Goal: Find specific page/section: Find specific page/section

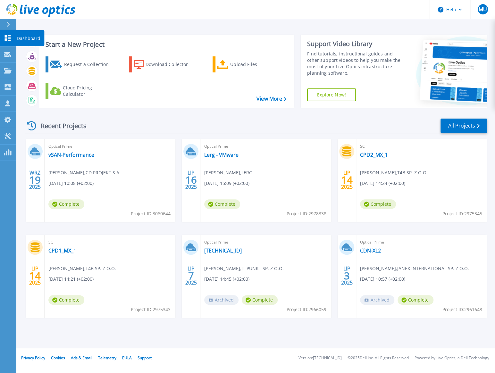
click at [7, 39] on icon at bounding box center [8, 38] width 8 height 6
click at [7, 25] on icon at bounding box center [8, 24] width 4 height 5
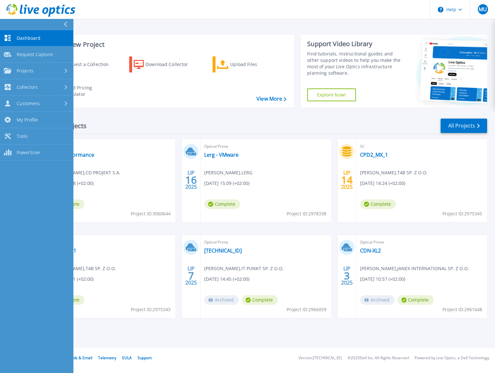
click at [8, 25] on button at bounding box center [36, 24] width 73 height 11
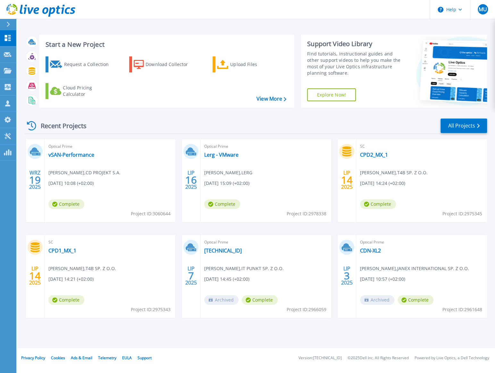
click at [8, 25] on icon at bounding box center [8, 24] width 4 height 5
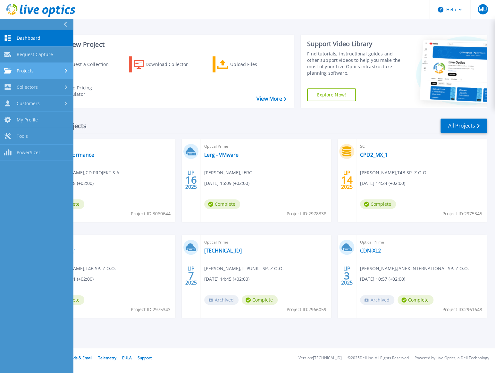
click at [32, 69] on span "Projects" at bounding box center [25, 71] width 17 height 6
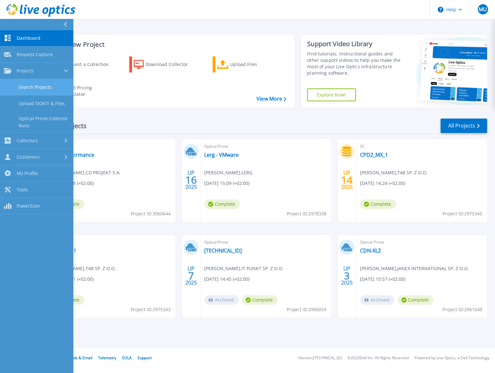
click at [44, 86] on link "Search Projects" at bounding box center [36, 87] width 73 height 16
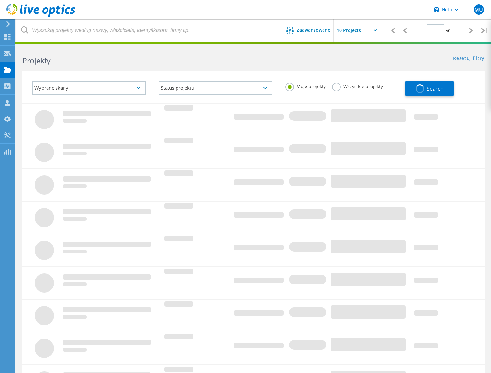
type input "1"
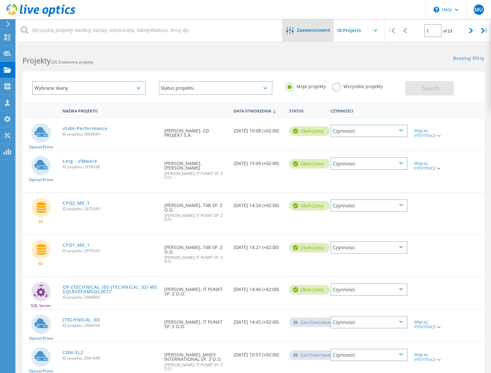
click at [292, 33] on icon at bounding box center [289, 30] width 7 height 7
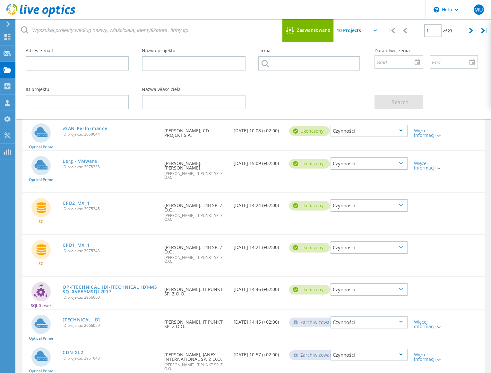
click at [193, 94] on div "Nazwa właściciela" at bounding box center [193, 98] width 116 height 35
click at [189, 106] on input "text" at bounding box center [193, 102] width 103 height 14
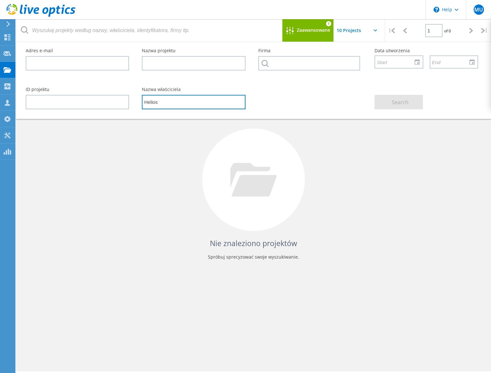
click at [192, 106] on input "Helios" at bounding box center [193, 102] width 103 height 14
type input "H"
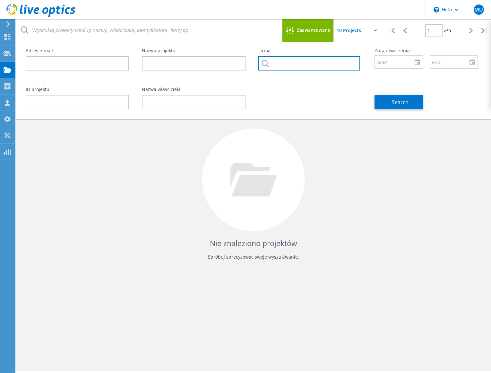
click at [282, 68] on input "text" at bounding box center [309, 63] width 102 height 14
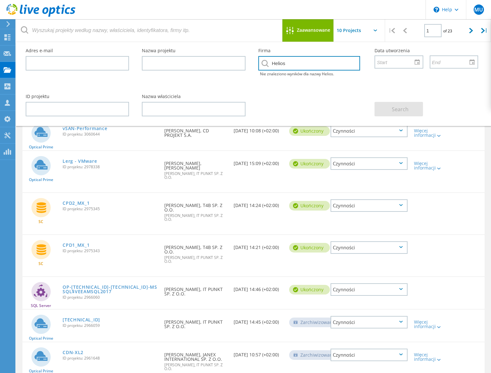
click at [291, 60] on input "Helios" at bounding box center [309, 63] width 102 height 14
drag, startPoint x: 292, startPoint y: 60, endPoint x: 273, endPoint y: 61, distance: 18.9
click at [275, 61] on input "Helios" at bounding box center [309, 63] width 102 height 14
type input "H"
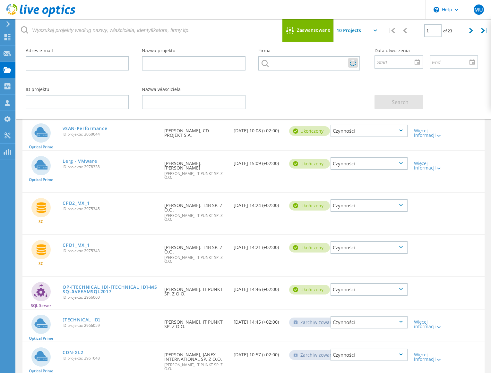
click at [321, 105] on div "ID projektu Nazwa właściciela Search" at bounding box center [251, 98] width 465 height 35
click at [373, 30] on input "text" at bounding box center [365, 30] width 64 height 22
click at [360, 78] on div "Show 40 Projects" at bounding box center [365, 79] width 63 height 11
type input "Show 40 Projects"
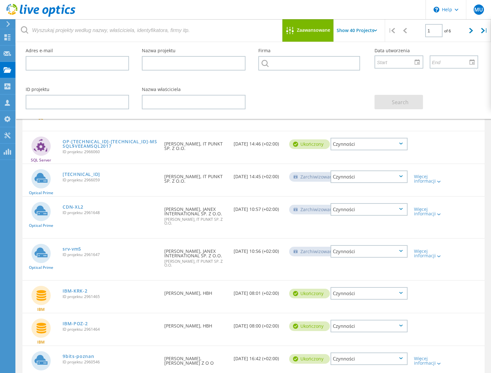
click at [472, 131] on div "SQL Server OP-172.26.201.179-172.26.201.179-MSSQL$VEEAMSQL2017 ID projektu: 296…" at bounding box center [253, 147] width 462 height 32
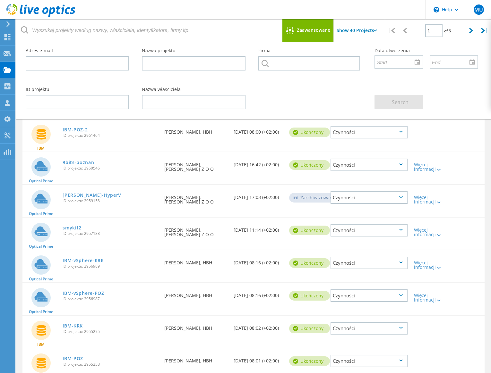
scroll to position [0, 0]
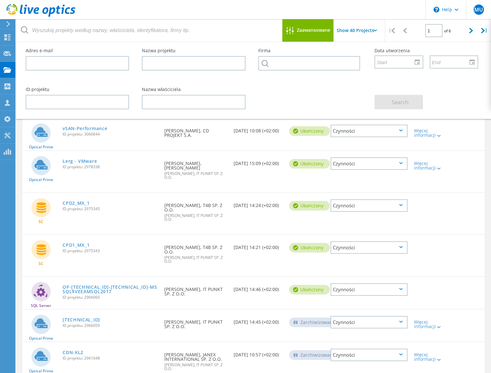
click at [465, 45] on div "Data utworzenia" at bounding box center [426, 58] width 116 height 33
click at [474, 33] on div at bounding box center [470, 30] width 13 height 23
type input "2"
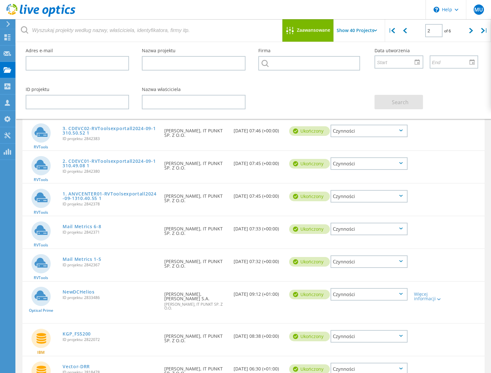
scroll to position [29, 0]
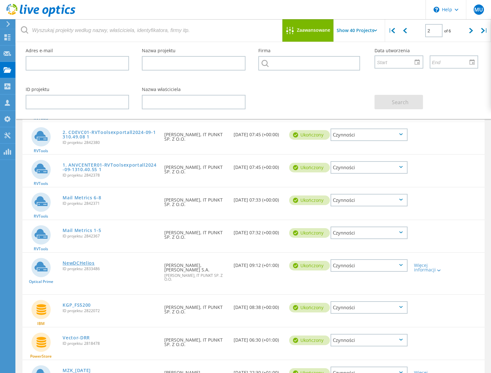
click at [90, 264] on link "NewDCHelios" at bounding box center [79, 263] width 32 height 4
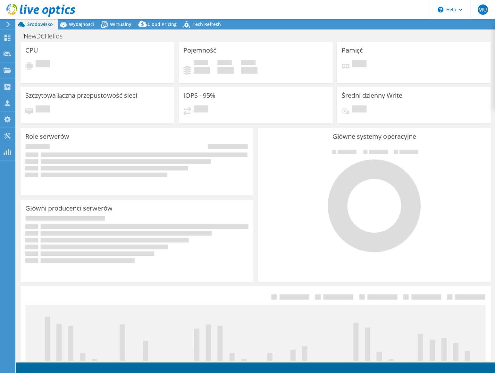
select select "EULondon"
select select "USD"
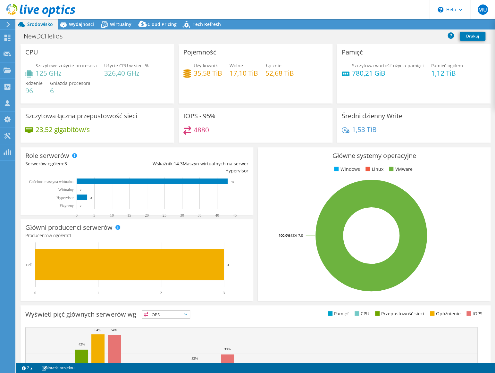
click at [353, 128] on div "1,53 TiB" at bounding box center [414, 132] width 144 height 13
click at [352, 129] on h4 "1,53 TiB" at bounding box center [364, 129] width 25 height 7
drag, startPoint x: 351, startPoint y: 130, endPoint x: 373, endPoint y: 127, distance: 22.5
click at [373, 127] on h4 "1,53 TiB" at bounding box center [364, 129] width 25 height 7
